Goal: Information Seeking & Learning: Learn about a topic

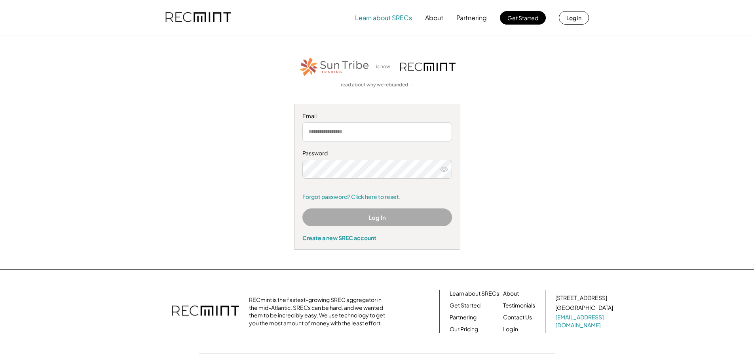
click at [387, 16] on button "Learn about SRECs" at bounding box center [383, 18] width 57 height 16
